Goal: Task Accomplishment & Management: Complete application form

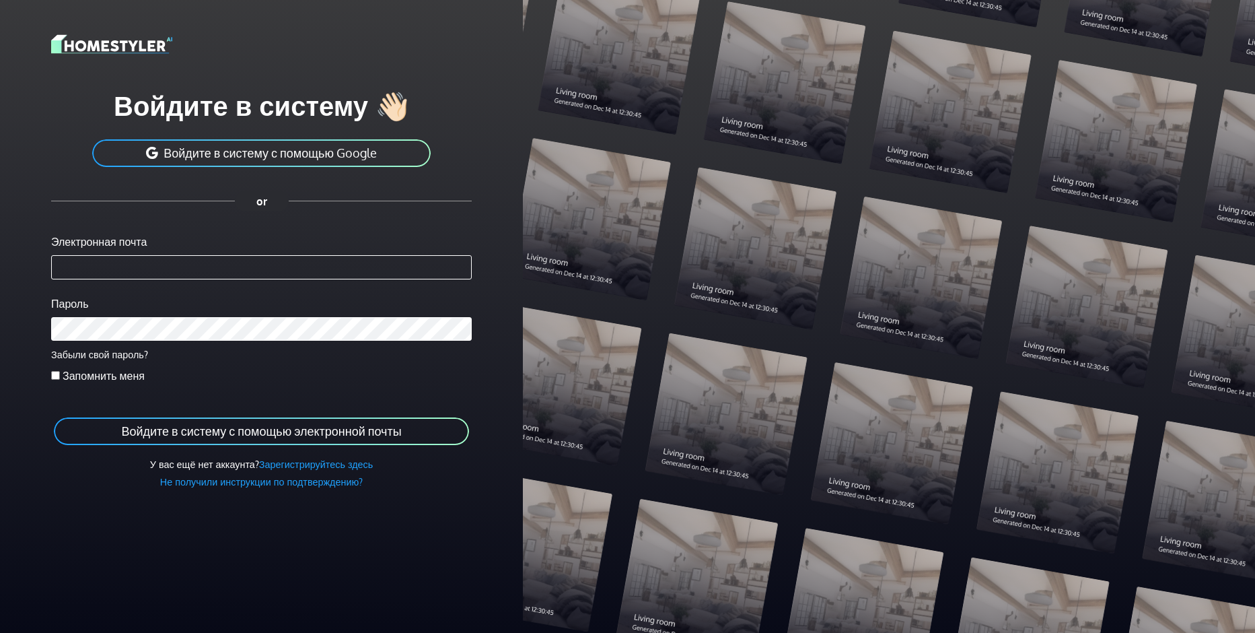
click at [173, 262] on input "Электронная почта" at bounding box center [261, 267] width 421 height 24
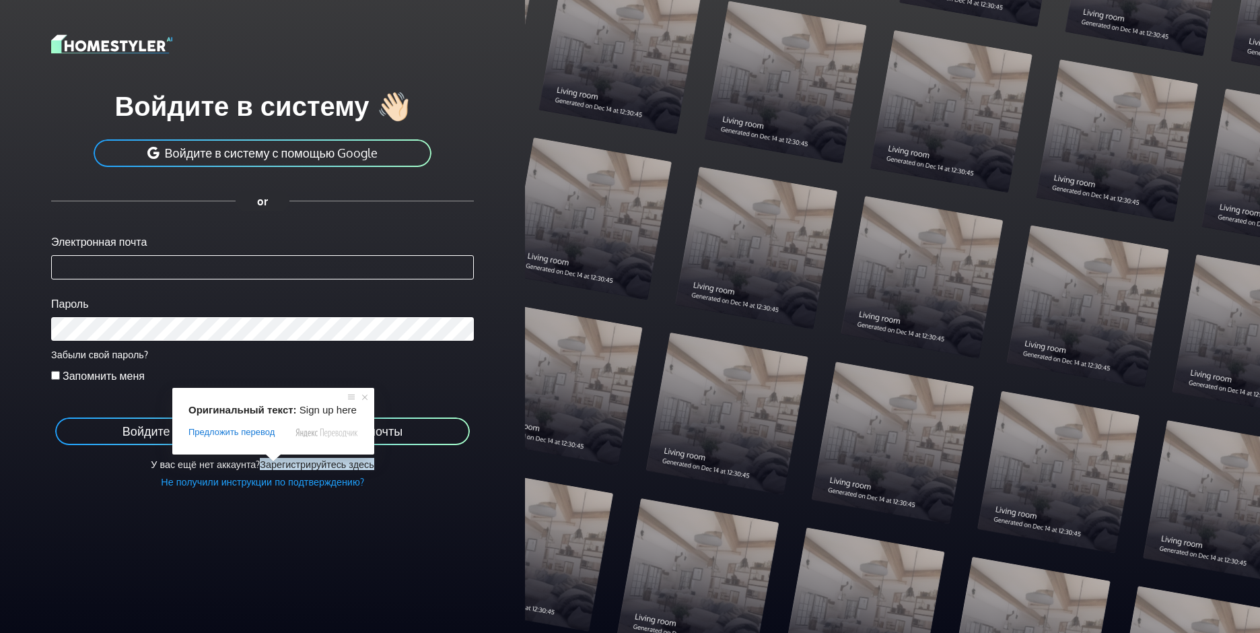
click at [322, 466] on ya-tr-span "Зарегистрируйтесь здесь" at bounding box center [317, 464] width 114 height 12
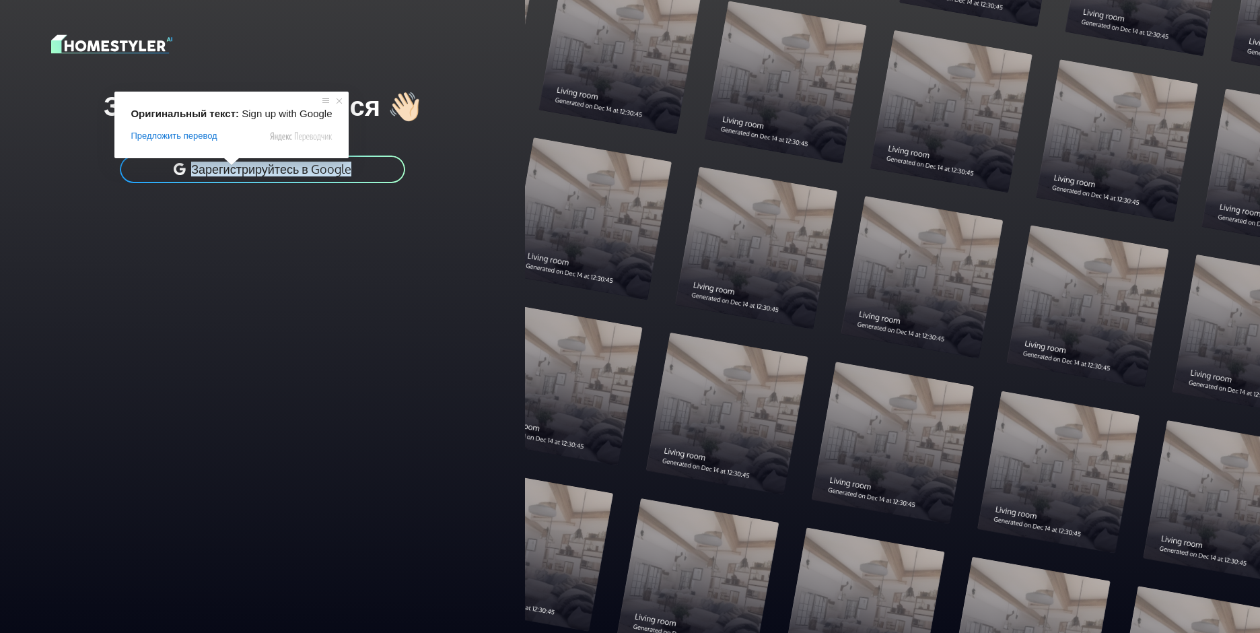
click at [205, 236] on div "Зарегистрироваться 👋🏻 Зарегистрируйтесь в Google" at bounding box center [262, 130] width 509 height 260
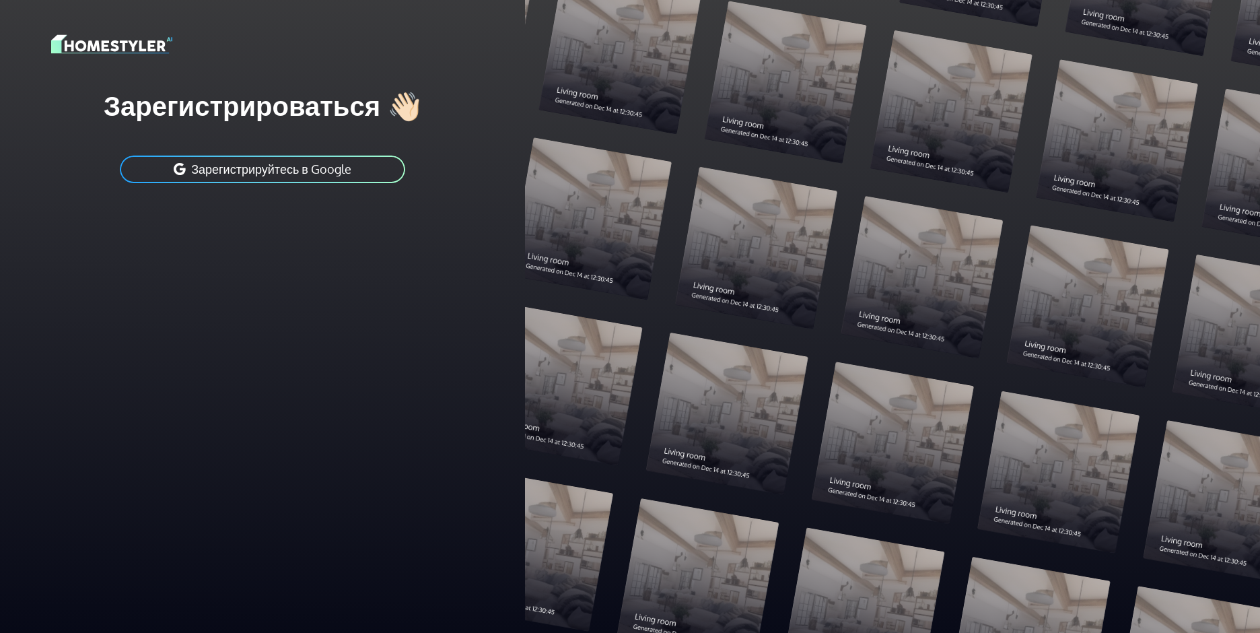
click at [249, 312] on div "Зарегистрироваться 👋🏻 Зарегистрируйтесь в Google" at bounding box center [262, 316] width 525 height 633
click at [250, 309] on div "Зарегистрироваться 👋🏻 Зарегистрируйтесь в Google" at bounding box center [262, 316] width 525 height 633
click at [209, 217] on div "Зарегистрироваться 👋🏻 Зарегистрируйтесь в Google" at bounding box center [262, 130] width 509 height 260
